Goal: Task Accomplishment & Management: Manage account settings

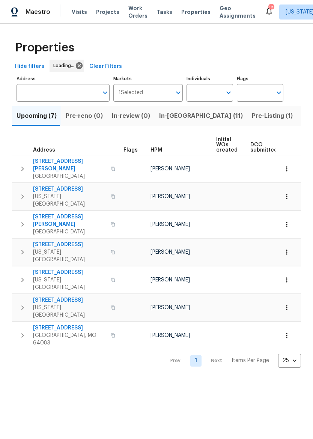
click at [181, 115] on span "In-reno (11)" at bounding box center [201, 116] width 84 height 10
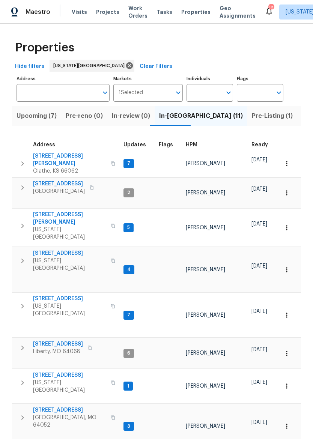
click at [19, 221] on icon "button" at bounding box center [22, 225] width 9 height 9
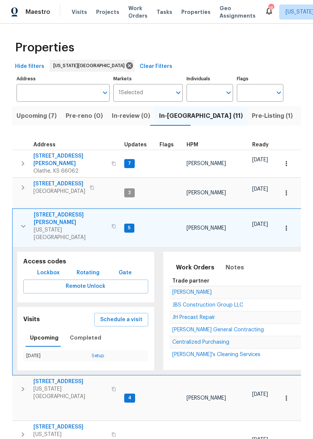
click at [43, 268] on span "Lockbox" at bounding box center [48, 272] width 22 height 9
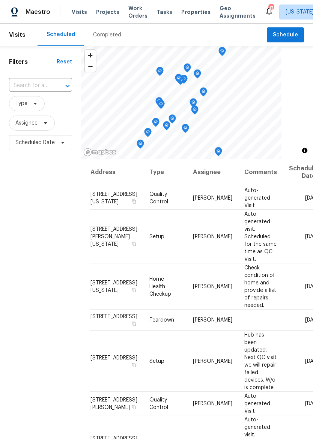
click at [185, 12] on span "Properties" at bounding box center [195, 11] width 29 height 7
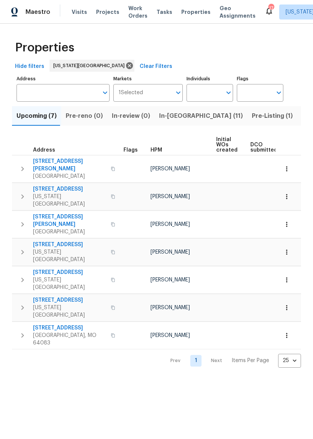
click at [168, 118] on span "In-reno (11)" at bounding box center [201, 116] width 84 height 10
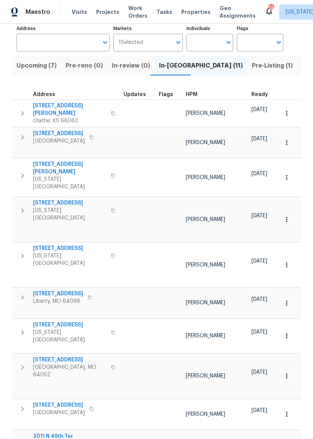
scroll to position [50, 0]
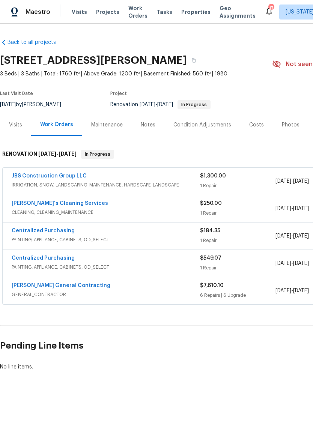
click at [153, 184] on span "IRRIGATION, SNOW, LANDSCAPING_MAINTENANCE, HARDSCAPE_LANDSCAPE" at bounding box center [106, 184] width 188 height 7
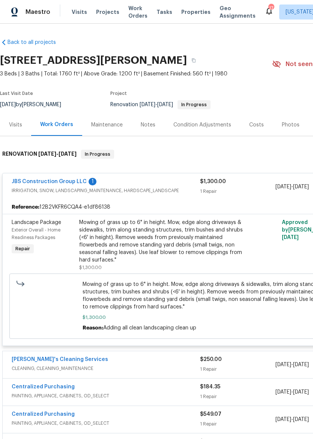
click at [141, 192] on span "IRRIGATION, SNOW, LANDSCAPING_MAINTENANCE, HARDSCAPE_LANDSCAPE" at bounding box center [106, 190] width 188 height 7
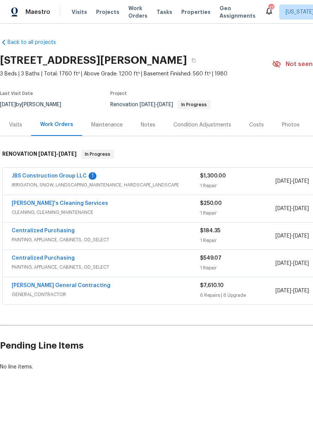
click at [149, 173] on div "JBS Construction Group LLC 1" at bounding box center [106, 176] width 188 height 9
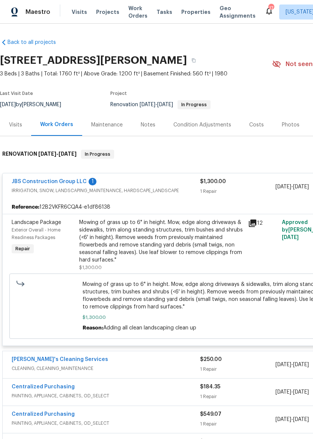
click at [137, 238] on div "Mowing of grass up to 6" in height. Mow, edge along driveways & sidewalks, trim…" at bounding box center [161, 241] width 164 height 45
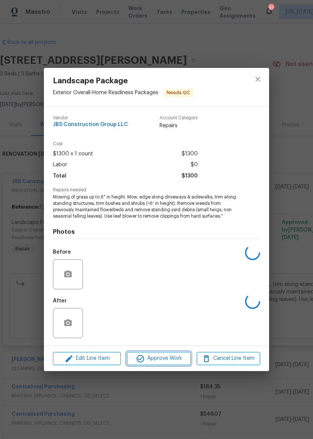
click at [164, 361] on span "Approve Work" at bounding box center [158, 357] width 59 height 9
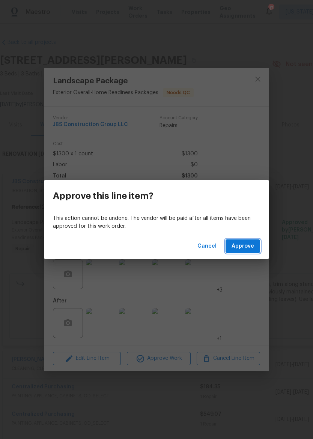
click at [250, 248] on span "Approve" at bounding box center [242, 245] width 22 height 9
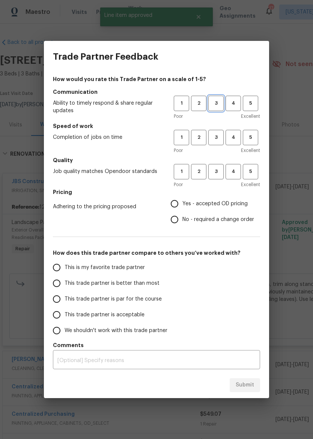
click at [217, 101] on span "3" at bounding box center [216, 103] width 14 height 9
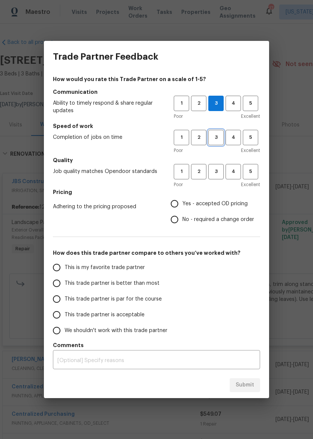
click at [214, 137] on span "3" at bounding box center [216, 137] width 14 height 9
click at [236, 164] on button "4" at bounding box center [232, 171] width 15 height 15
click at [115, 283] on span "This trade partner is better than most" at bounding box center [111, 283] width 95 height 8
click at [64, 283] on input "This trade partner is better than most" at bounding box center [57, 283] width 16 height 16
radio input "true"
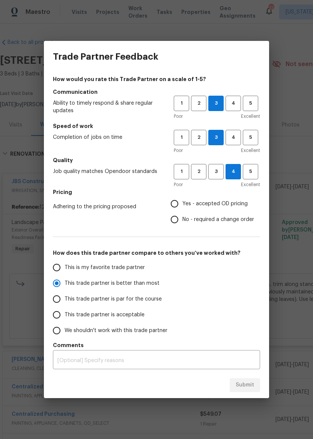
click at [179, 204] on input "Yes - accepted OD pricing" at bounding box center [174, 204] width 16 height 16
click at [247, 382] on span "Submit" at bounding box center [244, 384] width 18 height 9
radio input "false"
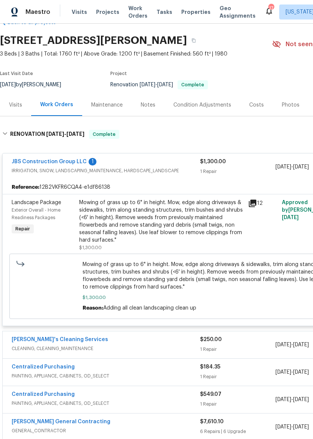
scroll to position [20, 0]
click at [74, 161] on link "JBS Construction Group LLC" at bounding box center [49, 161] width 75 height 5
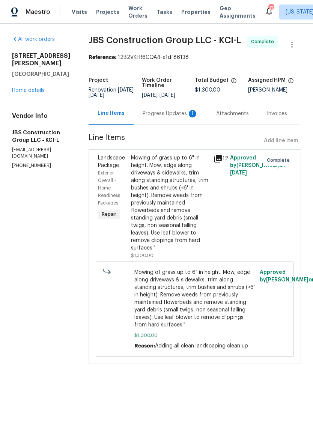
click at [230, 117] on div "Attachments" at bounding box center [232, 113] width 33 height 7
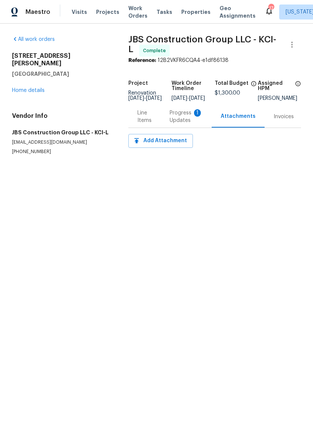
click at [189, 116] on div "Progress Updates 1" at bounding box center [185, 116] width 33 height 15
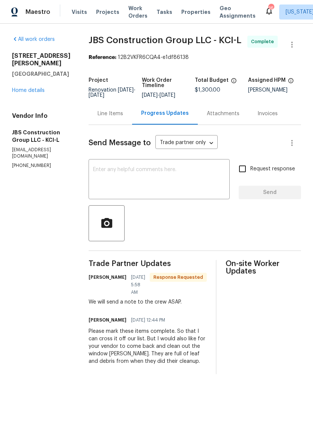
click at [29, 88] on link "Home details" at bounding box center [28, 90] width 33 height 5
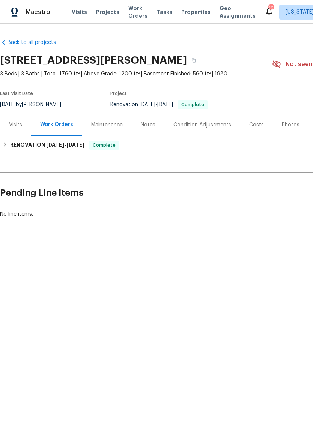
click at [193, 6] on div "Visits Projects Work Orders Tasks Properties Geo Assignments" at bounding box center [168, 11] width 193 height 15
click at [192, 12] on span "Properties" at bounding box center [195, 11] width 29 height 7
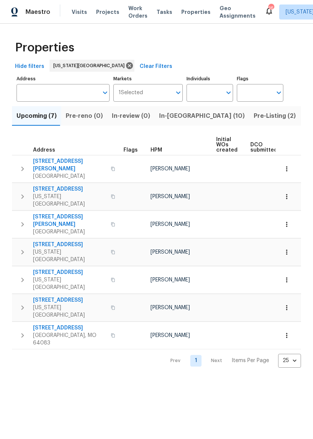
click at [176, 117] on span "In-[GEOGRAPHIC_DATA] (10)" at bounding box center [201, 116] width 85 height 10
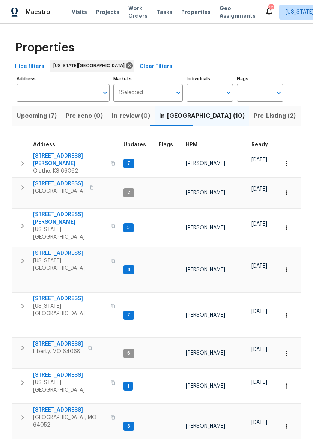
click at [67, 340] on span "[STREET_ADDRESS]" at bounding box center [58, 343] width 50 height 7
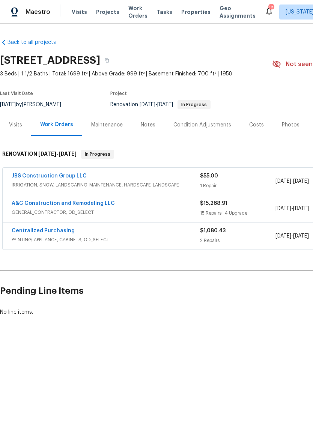
click at [160, 181] on span "IRRIGATION, SNOW, LANDSCAPING_MAINTENANCE, HARDSCAPE_LANDSCAPE" at bounding box center [106, 184] width 188 height 7
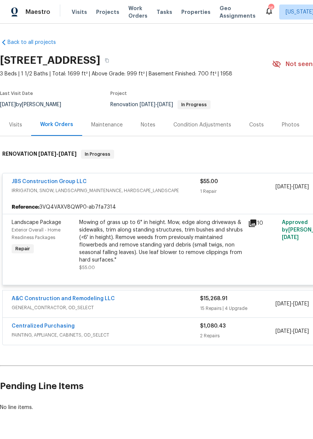
click at [156, 231] on div "Mowing of grass up to 6" in height. Mow, edge along driveways & sidewalks, trim…" at bounding box center [161, 241] width 164 height 45
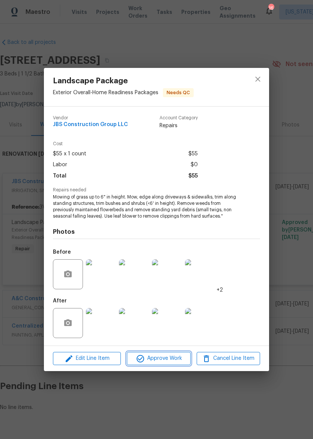
click at [160, 354] on span "Approve Work" at bounding box center [158, 357] width 59 height 9
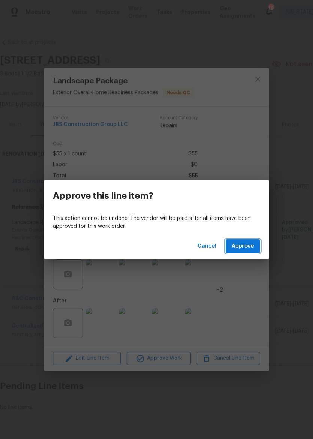
click at [247, 243] on span "Approve" at bounding box center [242, 245] width 22 height 9
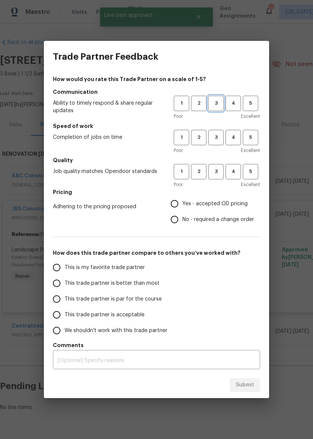
click at [221, 100] on span "3" at bounding box center [216, 103] width 14 height 9
click at [217, 135] on span "3" at bounding box center [216, 137] width 14 height 9
click at [217, 174] on span "3" at bounding box center [216, 171] width 14 height 9
click at [216, 206] on span "Yes - accepted OD pricing" at bounding box center [214, 204] width 65 height 8
click at [182, 206] on input "Yes - accepted OD pricing" at bounding box center [174, 204] width 16 height 16
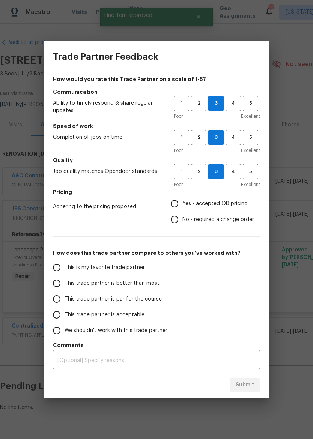
radio input "true"
click at [152, 285] on span "This trade partner is better than most" at bounding box center [111, 283] width 95 height 8
click at [64, 285] on input "This trade partner is better than most" at bounding box center [57, 283] width 16 height 16
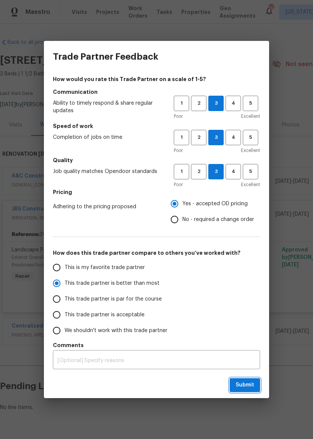
click at [251, 378] on button "Submit" at bounding box center [244, 385] width 30 height 14
radio input "true"
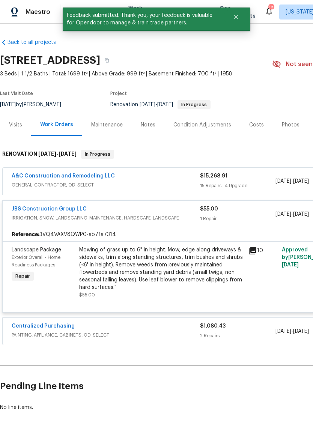
click at [172, 210] on div "JBS Construction Group LLC" at bounding box center [106, 209] width 188 height 9
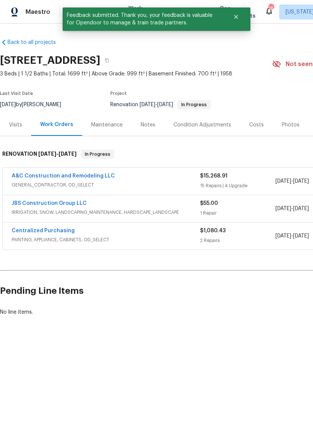
click at [157, 179] on div "A&C Construction and Remodeling LLC" at bounding box center [106, 176] width 188 height 9
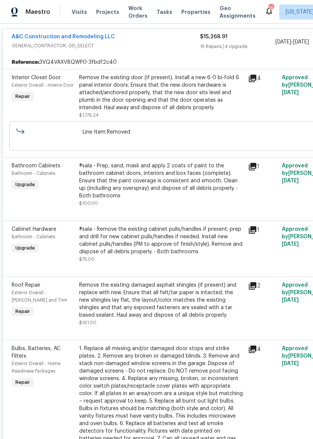
scroll to position [145, 0]
click at [178, 186] on div "#sala - Prep, sand, mask and apply 2 coats of paint to the bathroom cabinet doo…" at bounding box center [161, 180] width 164 height 37
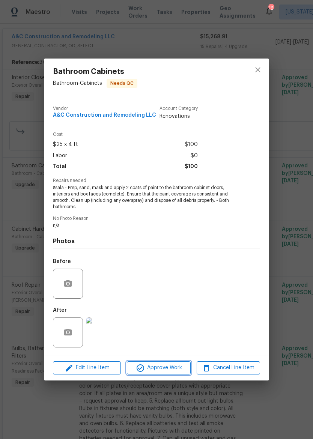
click at [160, 364] on span "Approve Work" at bounding box center [158, 367] width 59 height 9
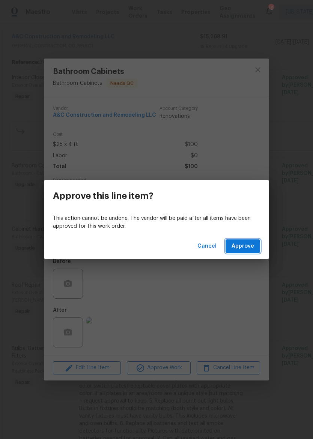
click at [244, 247] on span "Approve" at bounding box center [242, 245] width 22 height 9
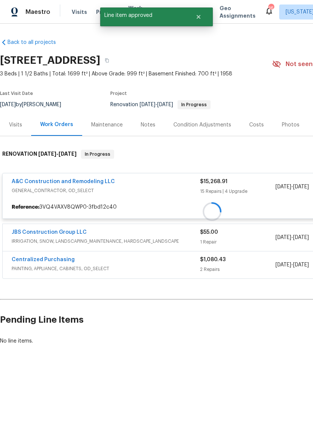
scroll to position [0, 0]
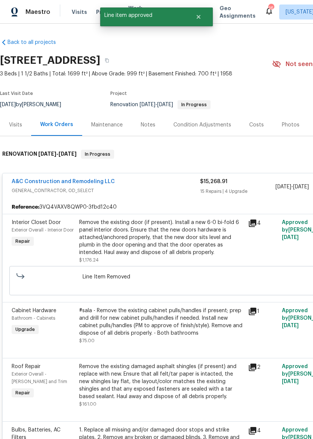
click at [159, 237] on div "Remove the existing door (if present). Install a new 6-0 bi-fold 6 panel interi…" at bounding box center [161, 237] width 164 height 37
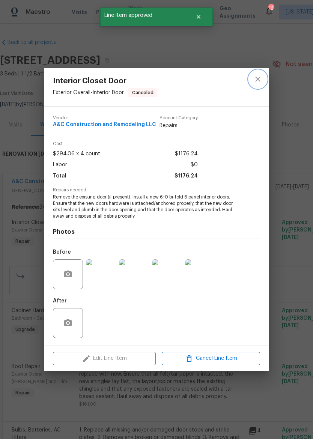
click at [261, 80] on icon "close" at bounding box center [257, 79] width 9 height 9
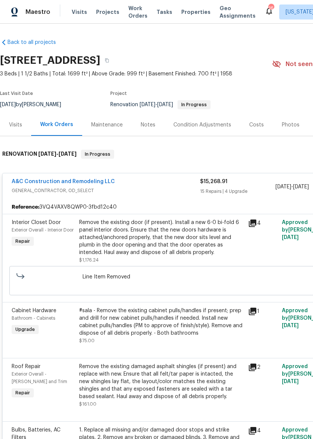
click at [169, 332] on div "#sala - Remove the existing cabinet pulls/handles if present; prep and drill fo…" at bounding box center [161, 322] width 164 height 30
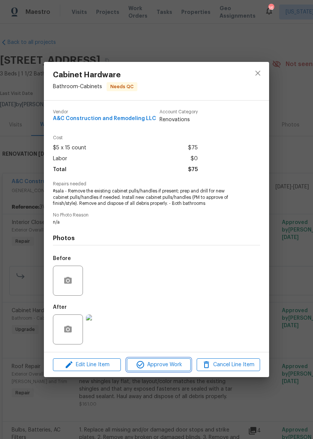
click at [168, 362] on span "Approve Work" at bounding box center [158, 364] width 59 height 9
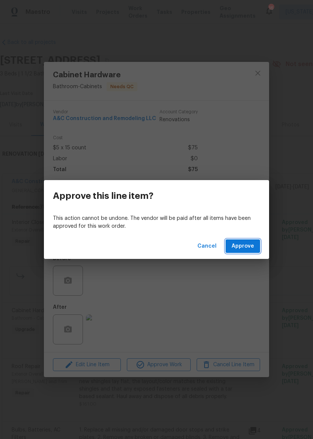
click at [244, 244] on span "Approve" at bounding box center [242, 245] width 22 height 9
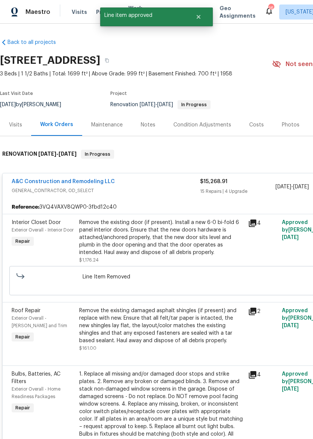
click at [162, 326] on div "Remove the existing damaged asphalt shingles (if present) and replace with new.…" at bounding box center [161, 325] width 164 height 37
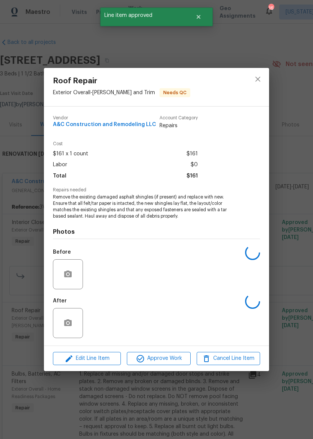
click at [174, 362] on span "Approve Work" at bounding box center [158, 357] width 59 height 9
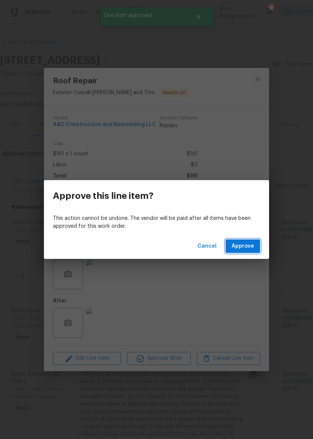
click at [250, 245] on span "Approve" at bounding box center [242, 245] width 22 height 9
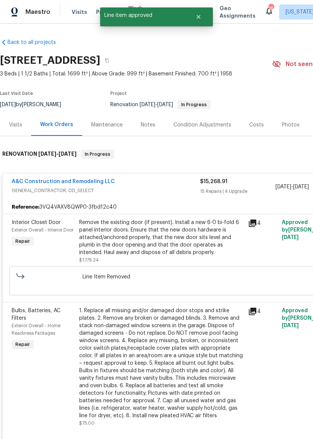
click at [160, 342] on div "1. Replace all missing and/or damaged door stops and strike plates. 2. Remove a…" at bounding box center [161, 363] width 164 height 112
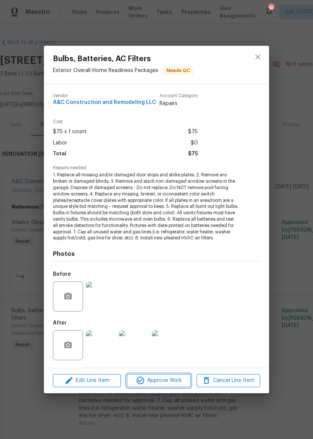
click at [166, 383] on span "Approve Work" at bounding box center [158, 380] width 59 height 9
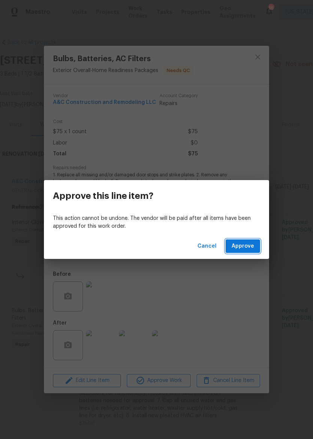
click at [241, 245] on span "Approve" at bounding box center [242, 245] width 22 height 9
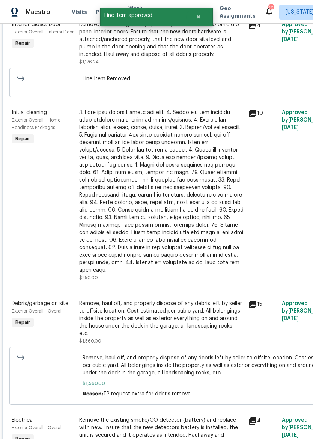
scroll to position [199, 0]
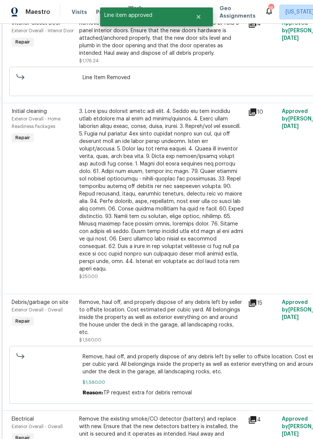
click at [186, 234] on div at bounding box center [161, 190] width 164 height 165
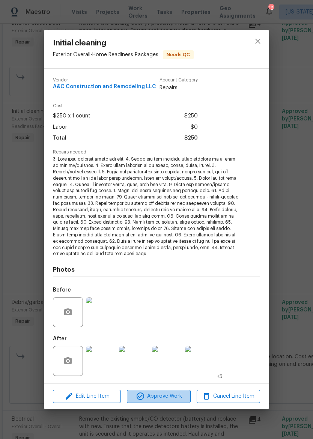
click at [160, 392] on span "Approve Work" at bounding box center [158, 395] width 59 height 9
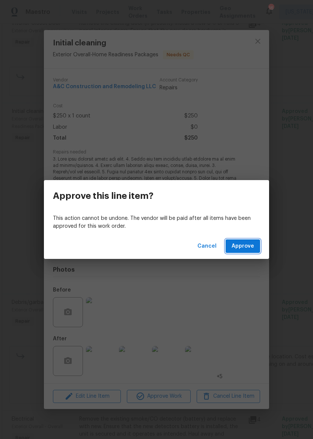
click at [246, 244] on span "Approve" at bounding box center [242, 245] width 22 height 9
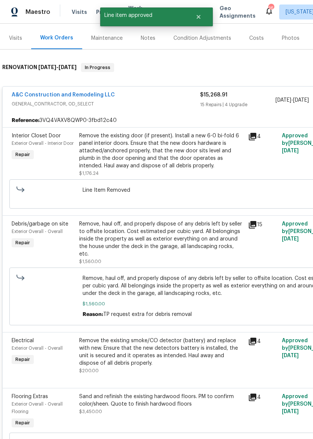
scroll to position [90, 0]
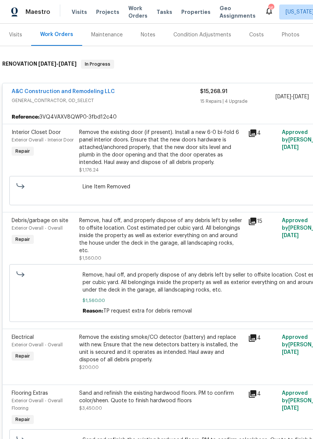
click at [198, 236] on div "Remove, haul off, and properly dispose of any debris left by seller to offsite …" at bounding box center [161, 235] width 164 height 37
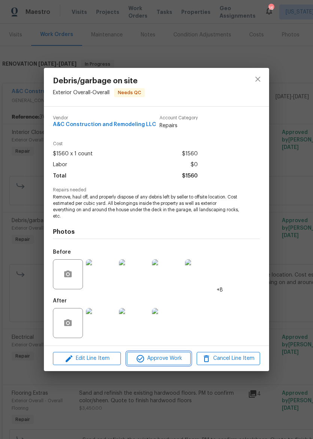
click at [168, 360] on span "Approve Work" at bounding box center [158, 357] width 59 height 9
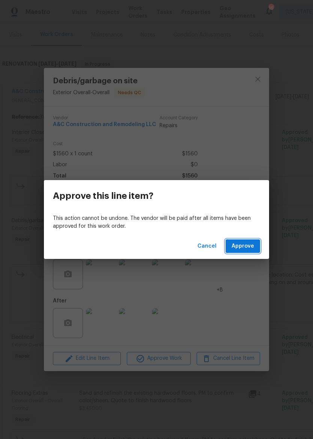
click at [242, 249] on span "Approve" at bounding box center [242, 245] width 22 height 9
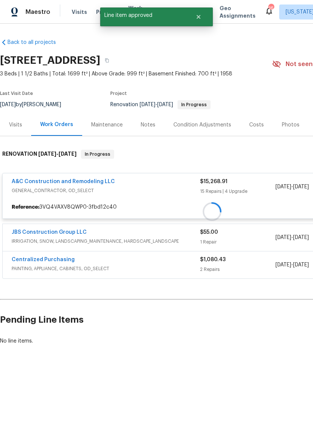
scroll to position [0, 0]
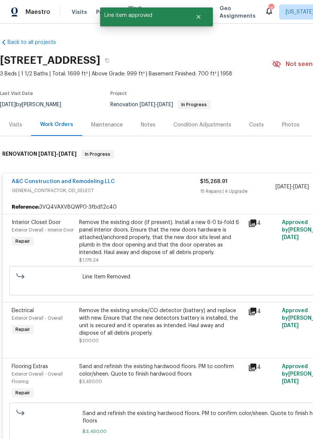
click at [177, 325] on div "Remove the existing smoke/CO detector (battery) and replace with new. Ensure th…" at bounding box center [161, 322] width 164 height 30
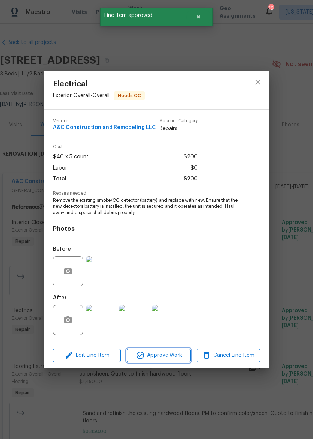
click at [160, 349] on button "Approve Work" at bounding box center [158, 355] width 63 height 13
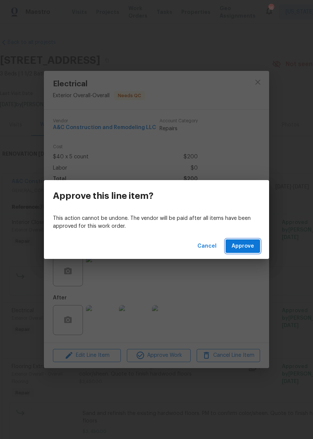
click at [242, 245] on span "Approve" at bounding box center [242, 245] width 22 height 9
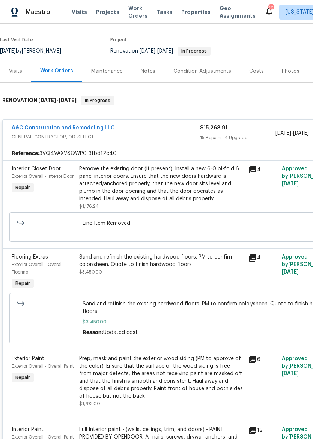
scroll to position [54, 0]
click at [182, 269] on div "Sand and refinish the existing hardwood floors. PM to confirm color/sheen. Quot…" at bounding box center [161, 264] width 164 height 22
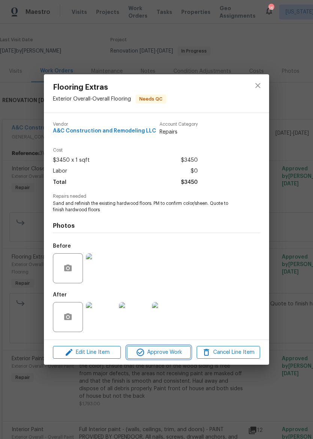
click at [157, 358] on button "Approve Work" at bounding box center [158, 352] width 63 height 13
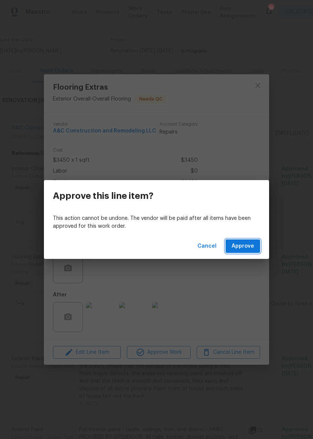
click at [248, 246] on span "Approve" at bounding box center [242, 245] width 22 height 9
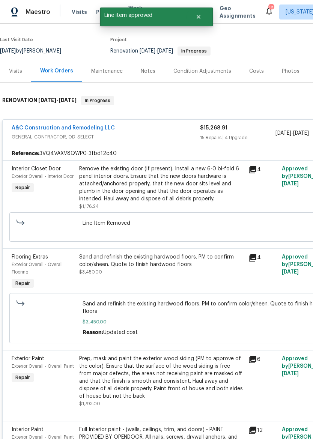
scroll to position [0, 0]
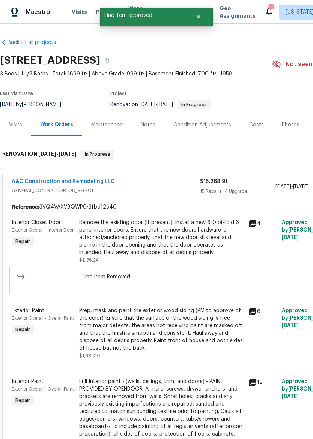
click at [177, 340] on div "Prep, mask and paint the exterior wood siding (PM to approve of the color). Ens…" at bounding box center [161, 329] width 164 height 45
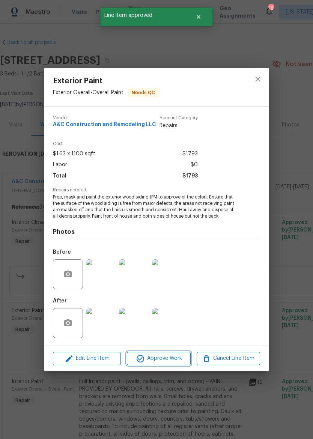
click at [163, 364] on button "Approve Work" at bounding box center [158, 358] width 63 height 13
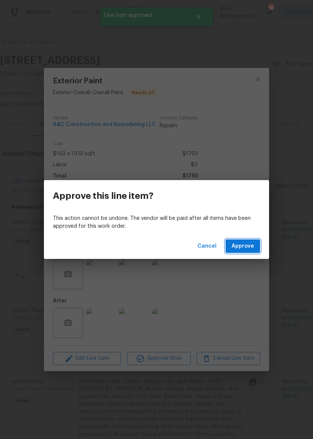
click at [249, 249] on span "Approve" at bounding box center [242, 245] width 22 height 9
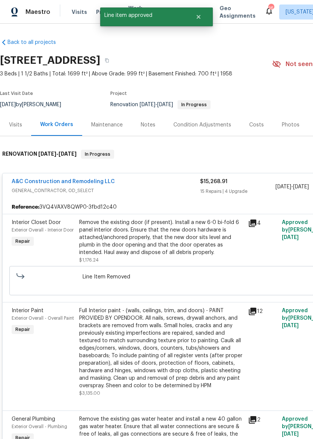
click at [176, 335] on div "Full Interior paint - (walls, ceilings, trim, and doors) - PAINT PROVIDED BY OP…" at bounding box center [161, 348] width 164 height 82
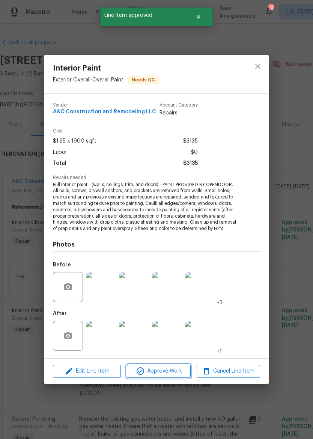
click at [158, 371] on span "Approve Work" at bounding box center [158, 370] width 59 height 9
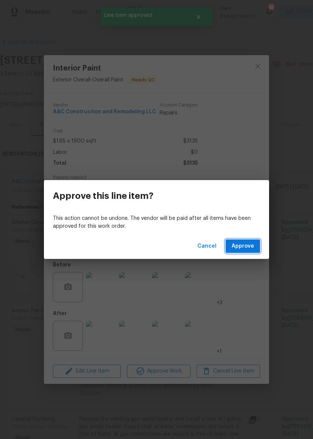
click at [248, 247] on span "Approve" at bounding box center [242, 245] width 22 height 9
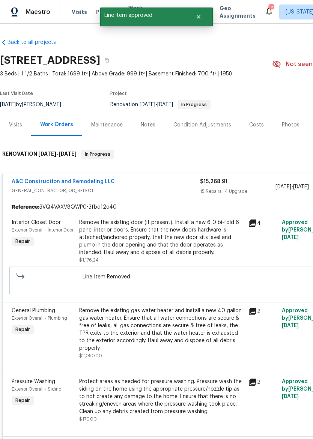
click at [168, 338] on div "Remove the existing gas water heater and install a new 40 gallon gas water heat…" at bounding box center [161, 329] width 164 height 45
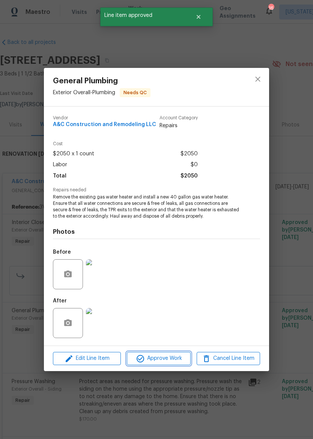
click at [162, 363] on button "Approve Work" at bounding box center [158, 358] width 63 height 13
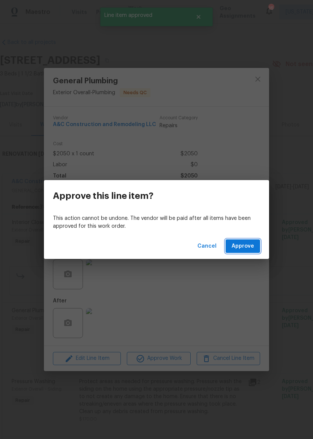
click at [248, 247] on span "Approve" at bounding box center [242, 245] width 22 height 9
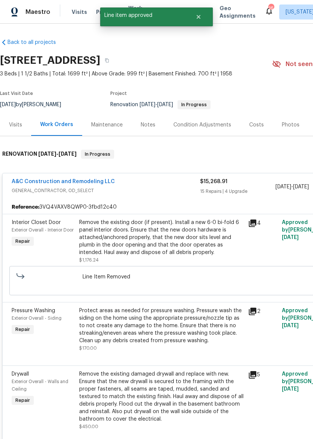
click at [166, 335] on div "Protect areas as needed for pressure washing. Pressure wash the siding on the h…" at bounding box center [161, 325] width 164 height 37
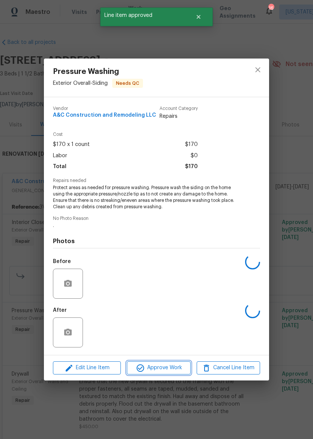
click at [155, 369] on span "Approve Work" at bounding box center [158, 367] width 59 height 9
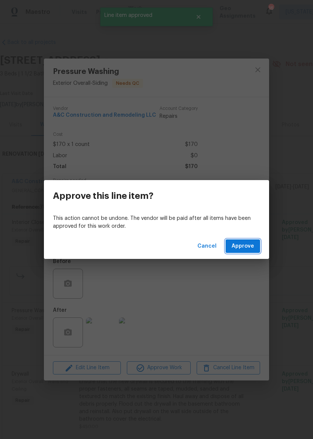
click at [246, 247] on span "Approve" at bounding box center [242, 245] width 22 height 9
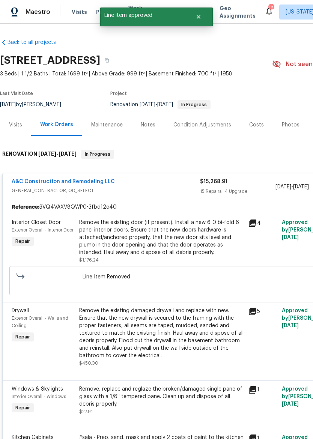
click at [167, 342] on div "Remove the existing damaged drywall and replace with new. Ensure that the new d…" at bounding box center [161, 333] width 164 height 52
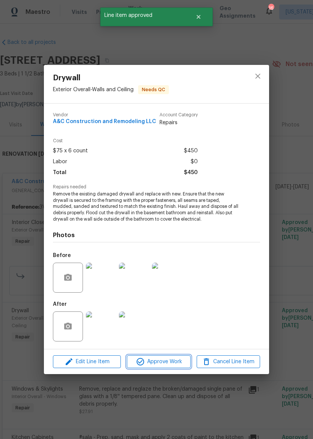
click at [161, 367] on button "Approve Work" at bounding box center [158, 361] width 63 height 13
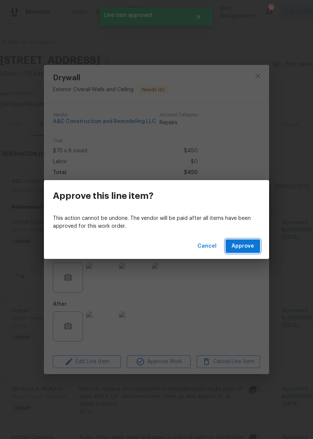
click at [243, 250] on span "Approve" at bounding box center [242, 245] width 22 height 9
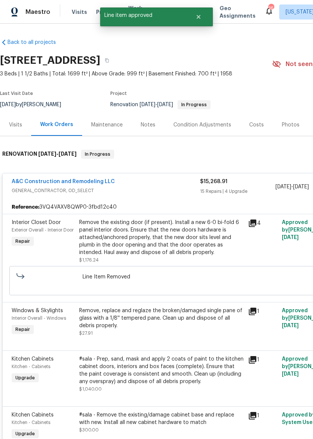
click at [166, 336] on div "Remove, replace and reglaze the broken/damaged single pane of glass with a 1/8'…" at bounding box center [161, 322] width 164 height 30
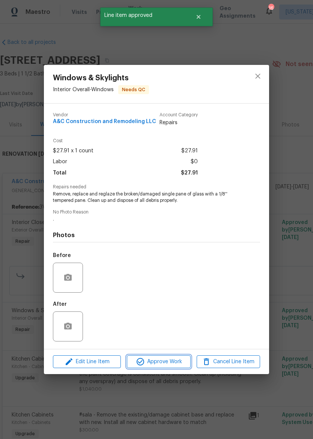
click at [164, 367] on button "Approve Work" at bounding box center [158, 361] width 63 height 13
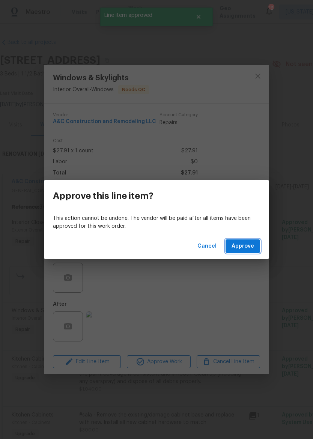
click at [244, 241] on span "Approve" at bounding box center [242, 245] width 22 height 9
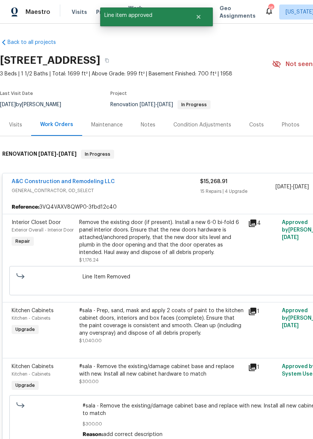
click at [167, 332] on div "#sala - Prep, sand, mask and apply 2 coats of paint to the kitchen cabinet door…" at bounding box center [161, 322] width 164 height 30
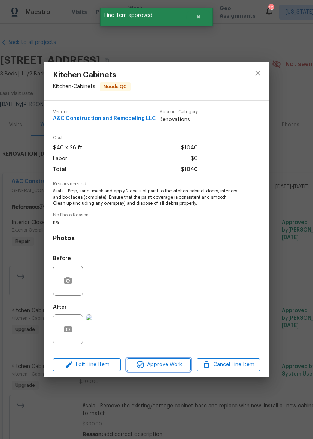
click at [168, 365] on span "Approve Work" at bounding box center [158, 364] width 59 height 9
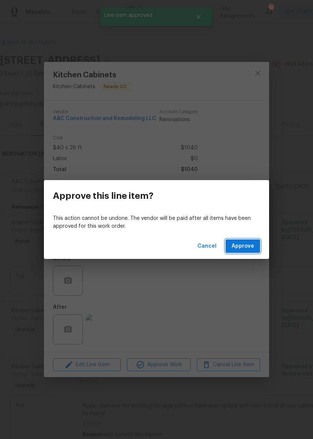
click at [244, 248] on span "Approve" at bounding box center [242, 245] width 22 height 9
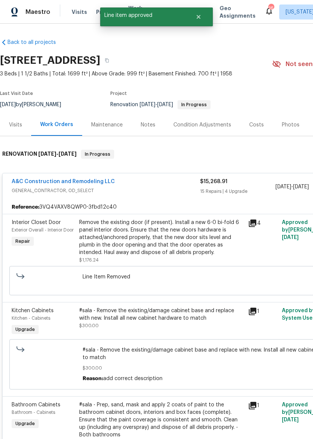
click at [193, 327] on div "#sala - Remove the existing/damage cabinet base and replace with new. Install a…" at bounding box center [161, 318] width 164 height 22
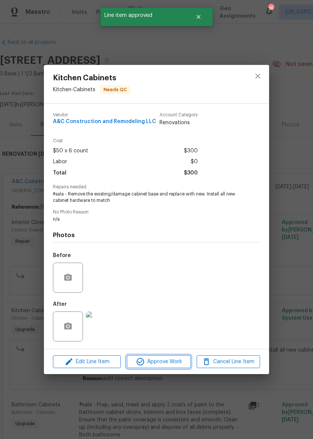
click at [166, 364] on span "Approve Work" at bounding box center [158, 361] width 59 height 9
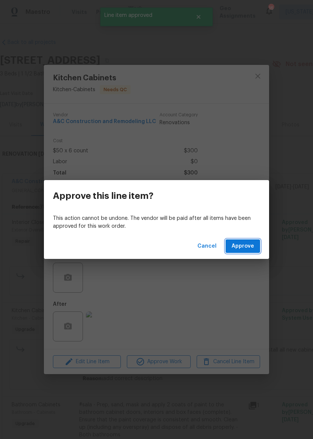
click at [247, 247] on span "Approve" at bounding box center [242, 245] width 22 height 9
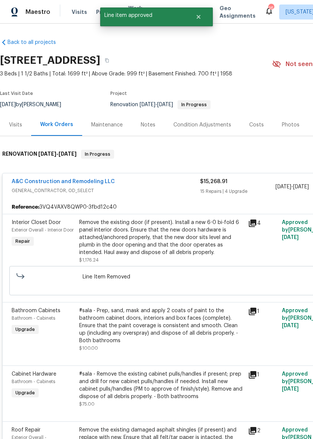
click at [181, 341] on div "#sala - Prep, sand, mask and apply 2 coats of paint to the bathroom cabinet doo…" at bounding box center [161, 325] width 164 height 37
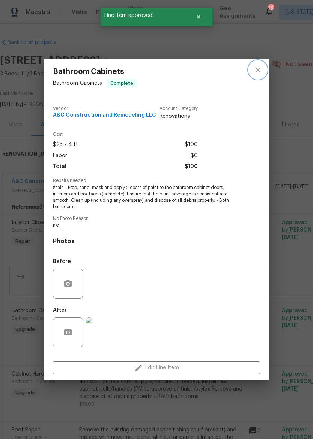
click at [257, 62] on button "close" at bounding box center [258, 70] width 18 height 18
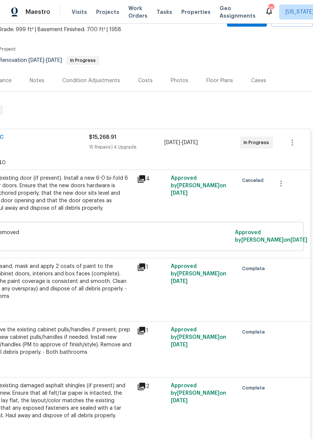
scroll to position [45, 111]
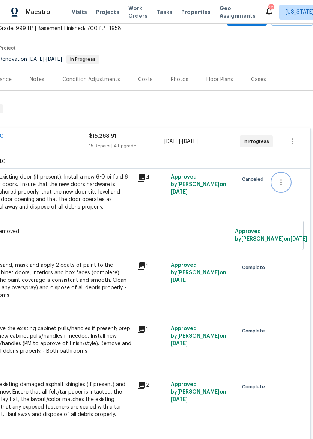
click at [279, 182] on icon "button" at bounding box center [280, 182] width 9 height 9
click at [256, 202] on div at bounding box center [156, 219] width 313 height 439
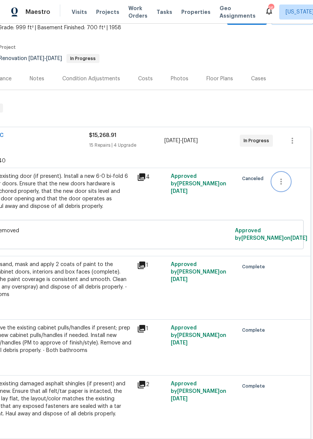
scroll to position [46, 111]
click at [80, 200] on div "Remove the existing door (if present). Install a new 6-0 bi-fold 6 panel interi…" at bounding box center [50, 190] width 164 height 37
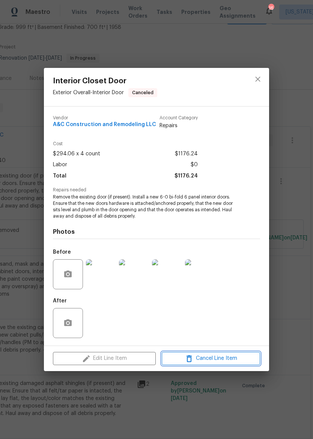
click at [220, 361] on span "Cancel Line Item" at bounding box center [211, 357] width 94 height 9
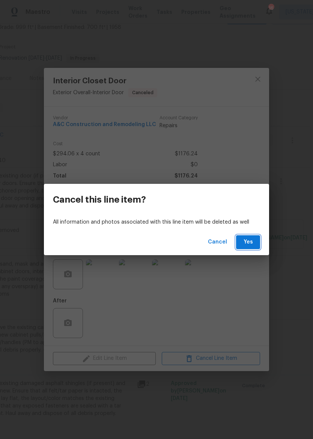
click at [249, 240] on span "Yes" at bounding box center [248, 241] width 12 height 9
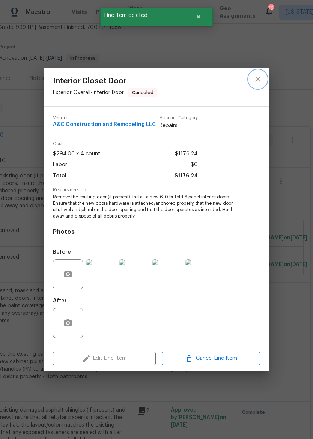
click at [262, 75] on button "close" at bounding box center [258, 79] width 18 height 18
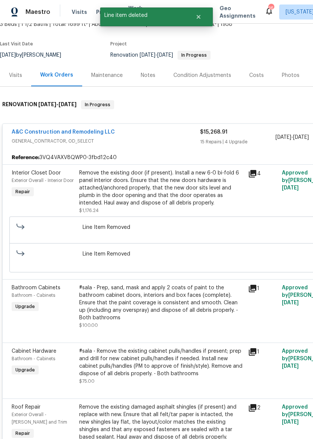
scroll to position [49, 0]
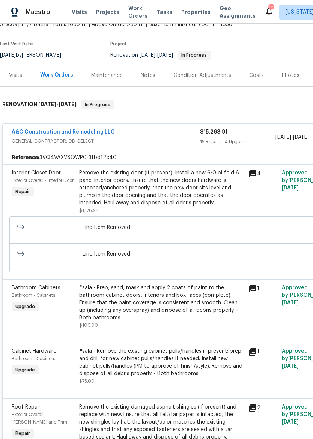
click at [147, 73] on div "Notes" at bounding box center [148, 75] width 15 height 7
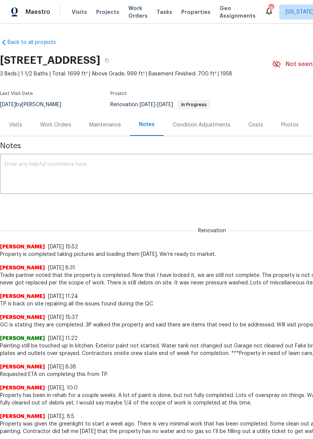
click at [56, 126] on div "Work Orders" at bounding box center [55, 124] width 31 height 7
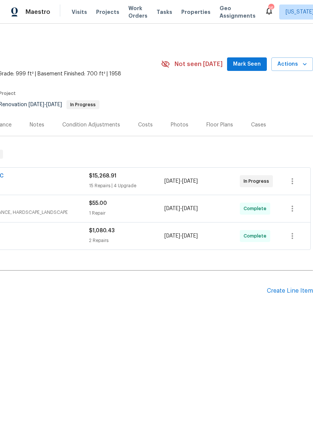
scroll to position [0, 111]
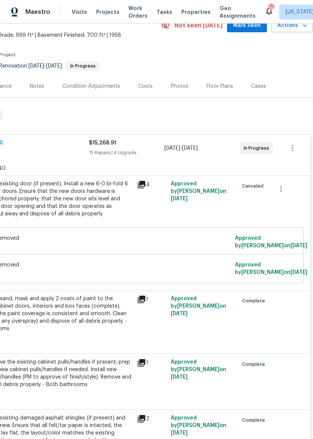
scroll to position [34, 111]
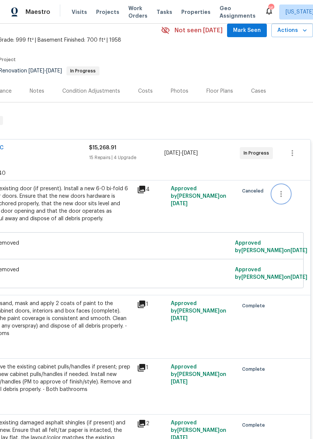
click at [286, 195] on button "button" at bounding box center [281, 194] width 18 height 18
click at [291, 195] on li "Cancel" at bounding box center [286, 194] width 29 height 12
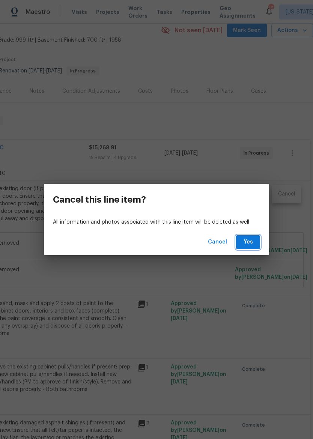
click at [255, 244] on button "Yes" at bounding box center [248, 242] width 24 height 14
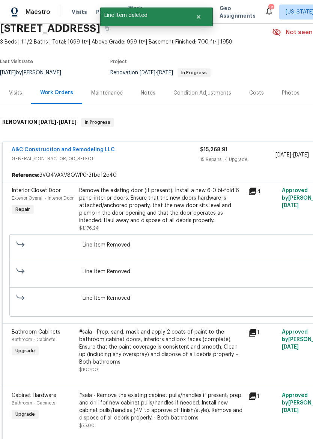
scroll to position [32, 0]
click at [108, 94] on div "Maintenance" at bounding box center [106, 92] width 31 height 7
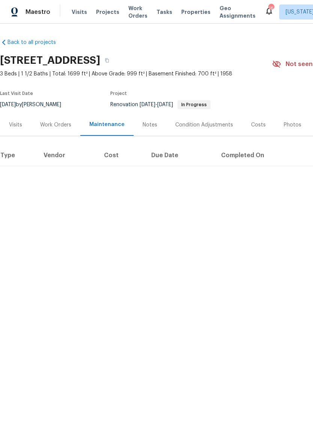
click at [44, 132] on div "Work Orders" at bounding box center [55, 125] width 49 height 22
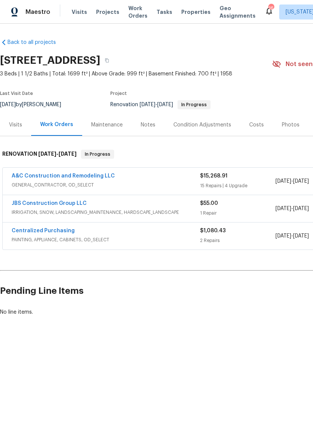
click at [153, 183] on span "GENERAL_CONTRACTOR, OD_SELECT" at bounding box center [106, 184] width 188 height 7
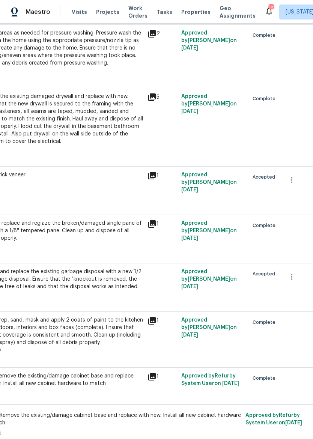
scroll to position [1366, 101]
click at [219, 16] on span "Geo Assignments" at bounding box center [237, 11] width 36 height 15
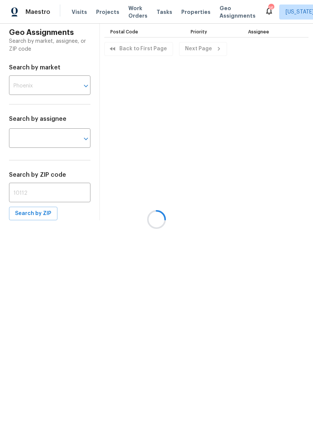
click at [186, 18] on div at bounding box center [156, 219] width 313 height 439
click at [187, 12] on span "Properties" at bounding box center [195, 11] width 29 height 7
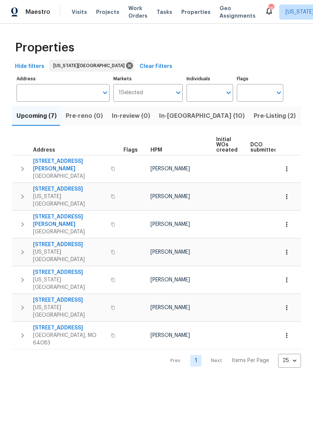
click at [174, 120] on span "In-[GEOGRAPHIC_DATA] (10)" at bounding box center [201, 116] width 85 height 10
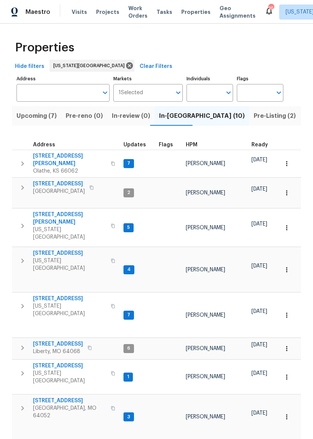
click at [69, 347] on span "Liberty, MO 64068" at bounding box center [58, 350] width 50 height 7
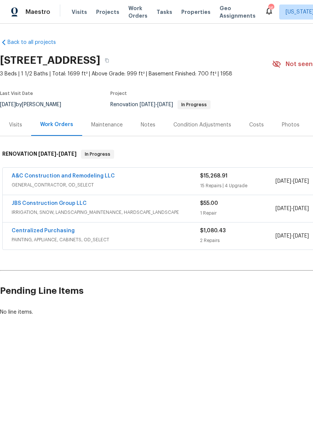
click at [287, 129] on div "Photos" at bounding box center [291, 125] width 36 height 22
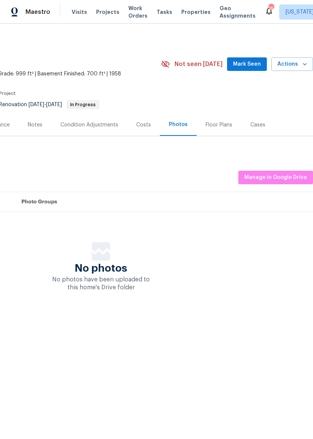
scroll to position [0, 111]
click at [288, 177] on span "Manage in Google Drive" at bounding box center [275, 177] width 63 height 9
